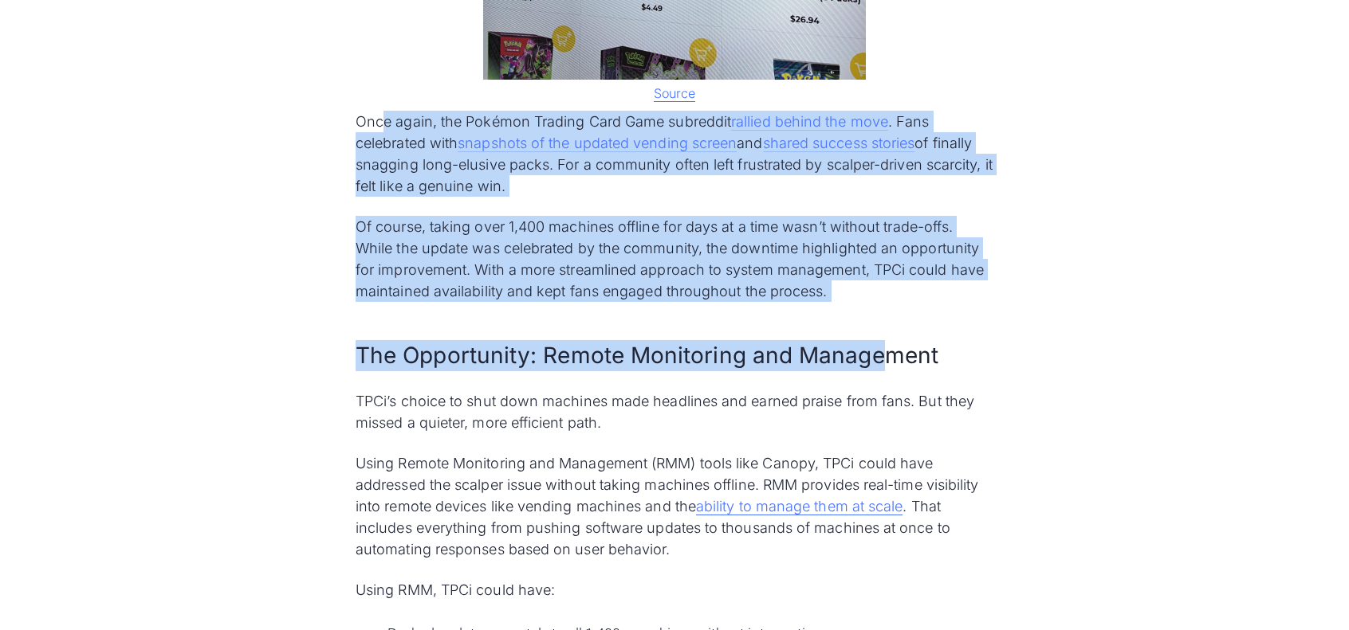
scroll to position [3463, 0]
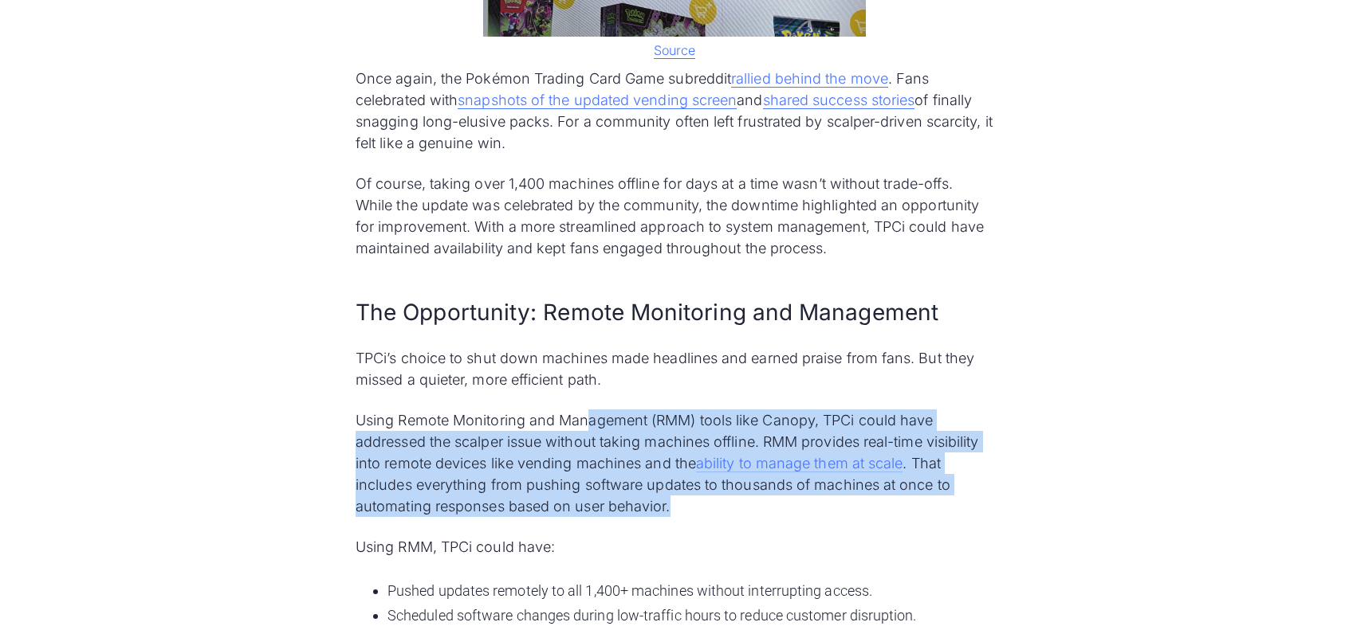
drag, startPoint x: 590, startPoint y: 401, endPoint x: 695, endPoint y: 489, distance: 137.0
click at [695, 489] on p "Using Remote Monitoring and Management (RMM) tools like Canopy, TPCi could have…" at bounding box center [674, 464] width 638 height 108
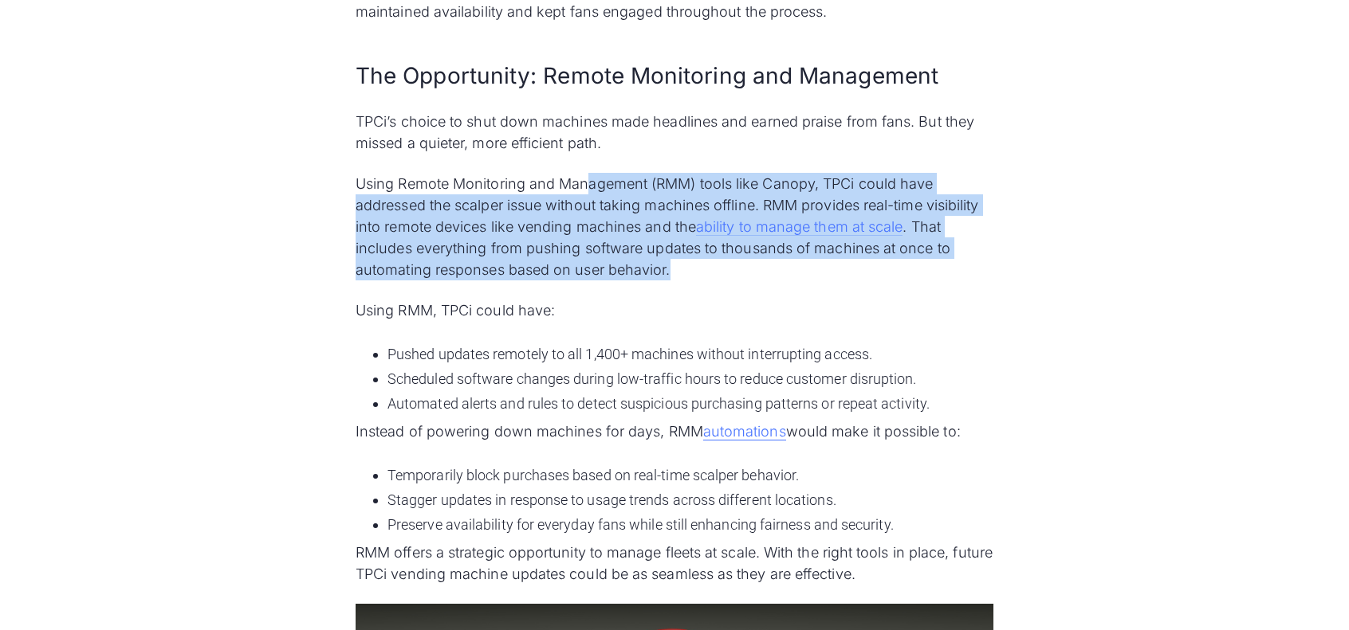
scroll to position [3702, 0]
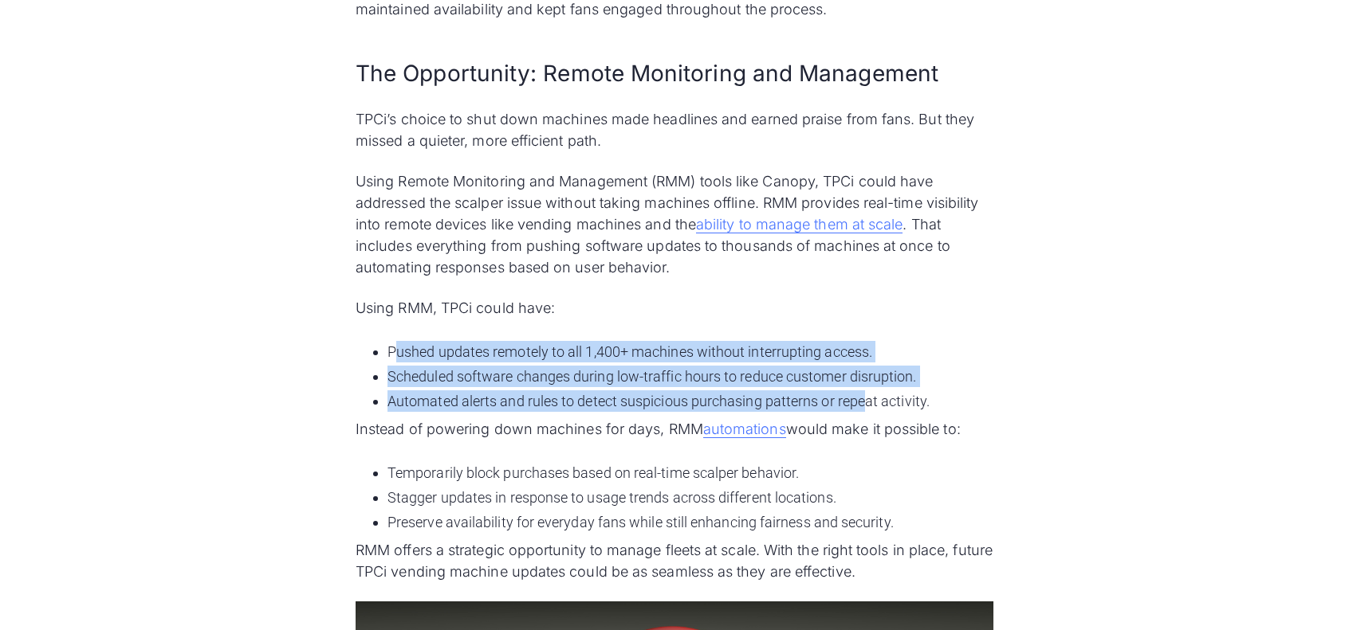
drag, startPoint x: 395, startPoint y: 332, endPoint x: 867, endPoint y: 382, distance: 475.2
click at [867, 382] on ul "Pushed updates remotely to all 1,400+ machines without interrupting access. Sch…" at bounding box center [674, 376] width 638 height 77
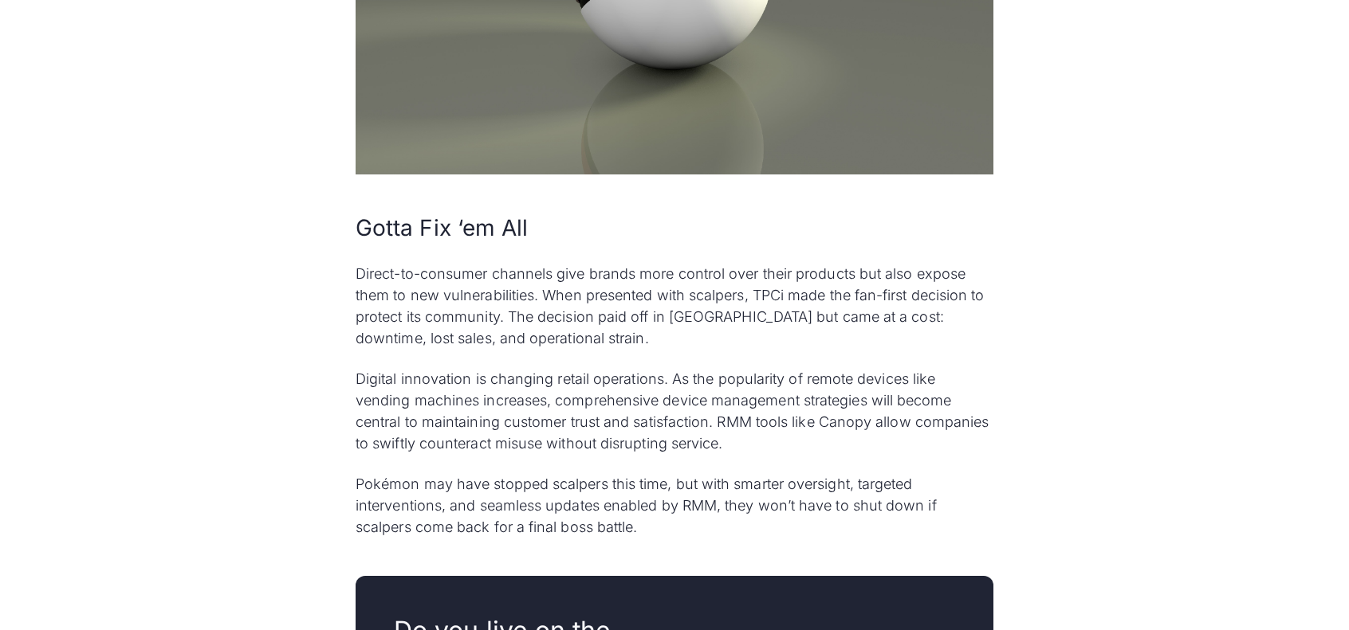
scroll to position [4499, 0]
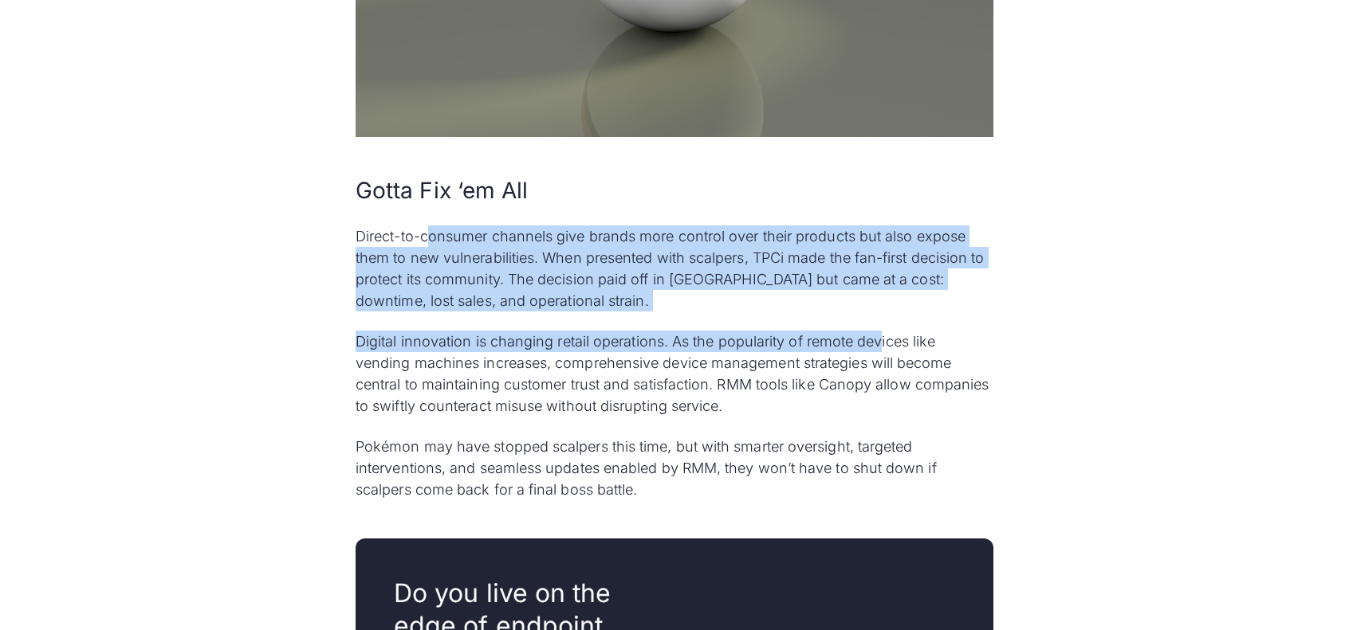
drag, startPoint x: 451, startPoint y: 215, endPoint x: 882, endPoint y: 324, distance: 444.0
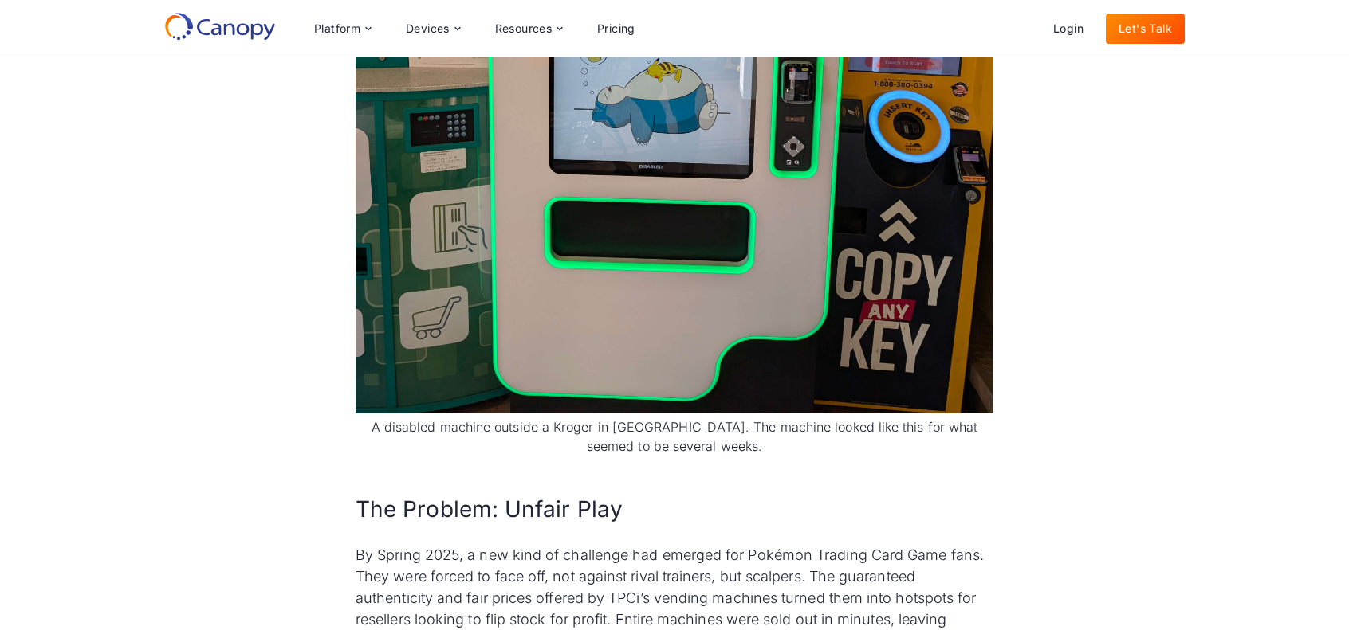
scroll to position [1550, 0]
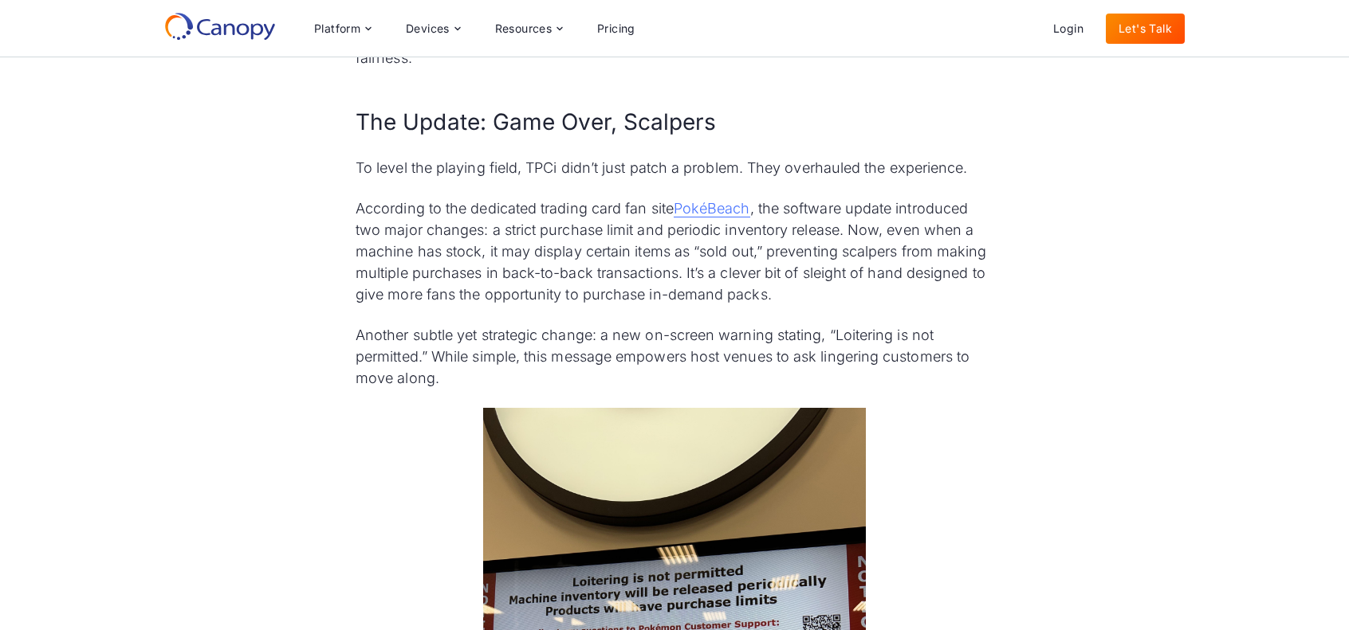
scroll to position [2523, 0]
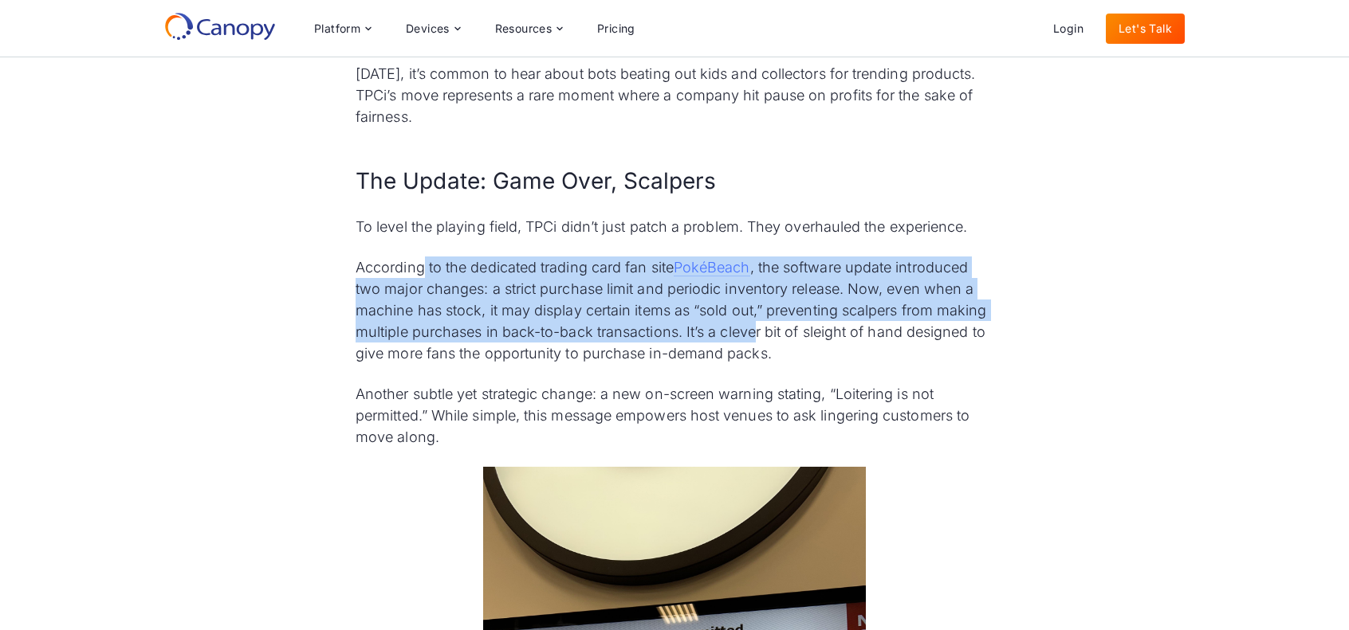
drag, startPoint x: 426, startPoint y: 238, endPoint x: 754, endPoint y: 310, distance: 336.3
click at [754, 310] on p "According to the dedicated trading card fan site PokéBeach , the software updat…" at bounding box center [674, 311] width 638 height 108
